Goal: Navigation & Orientation: Find specific page/section

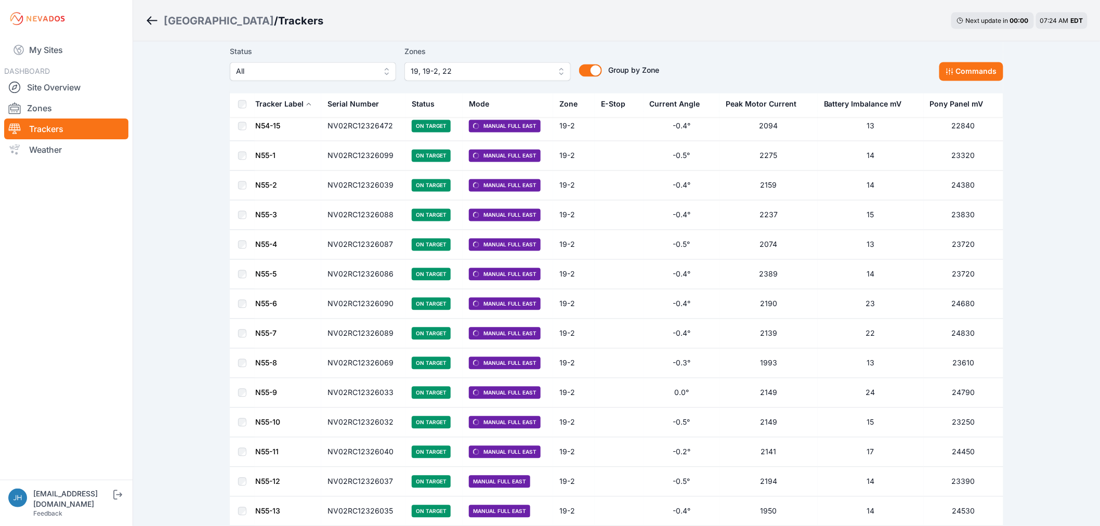
scroll to position [2427, 0]
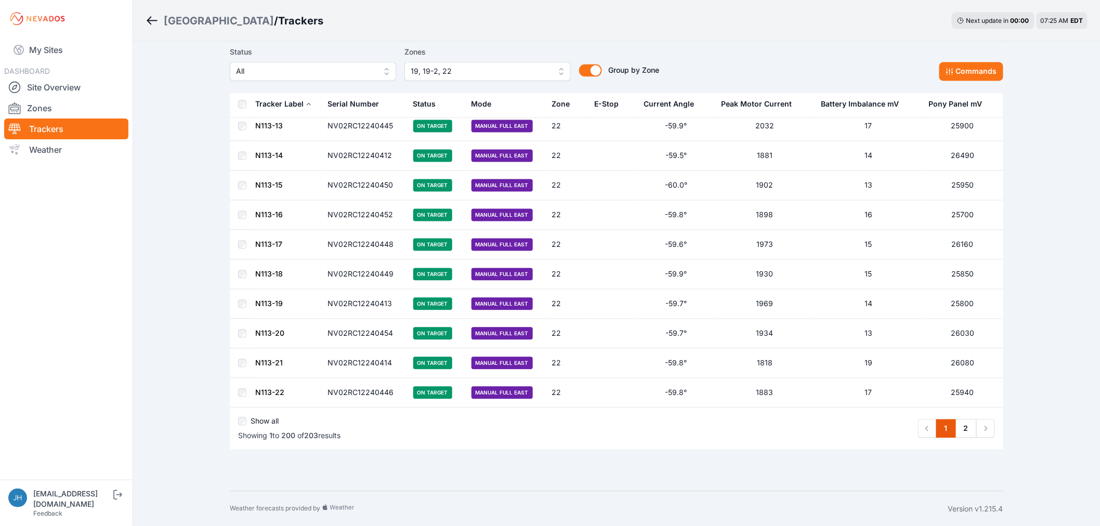
scroll to position [5720, 0]
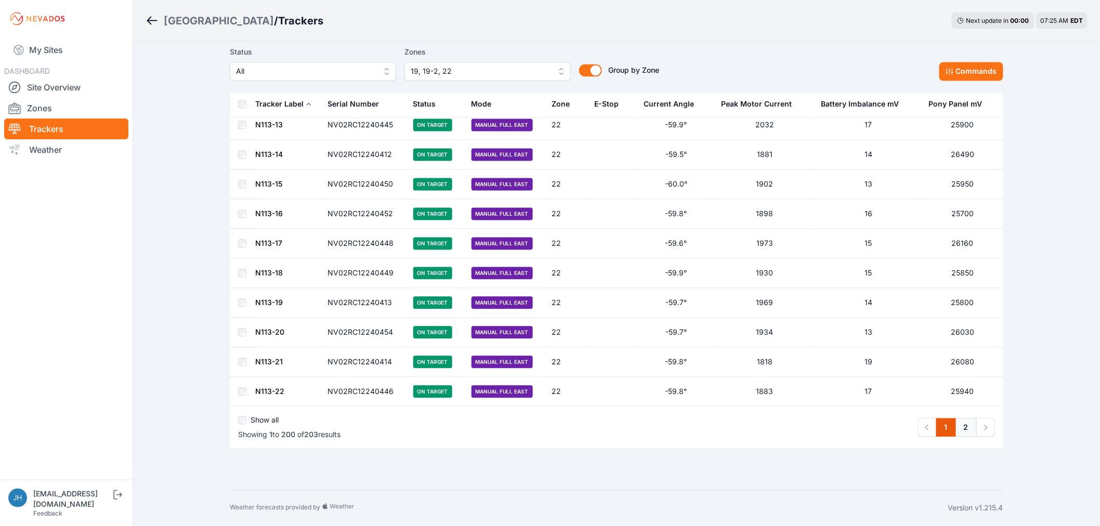
click at [966, 429] on link "2" at bounding box center [966, 428] width 21 height 19
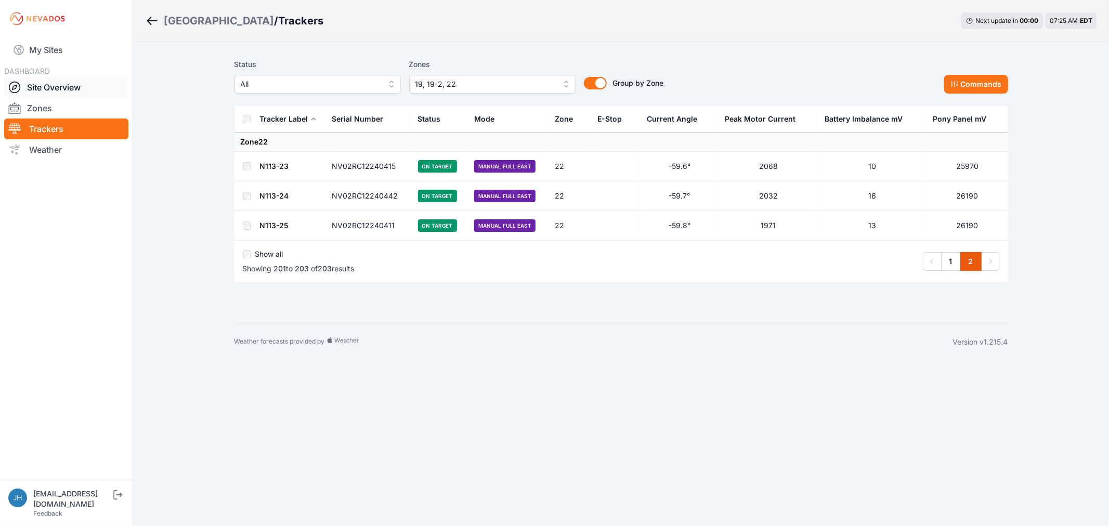
click at [69, 85] on link "Site Overview" at bounding box center [66, 87] width 124 height 21
